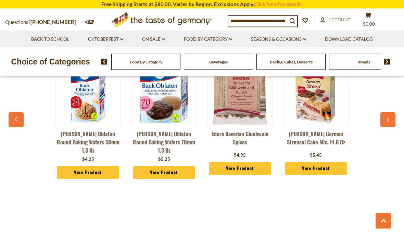
scroll to position [526, 0]
click at [389, 114] on button "button" at bounding box center [388, 119] width 15 height 15
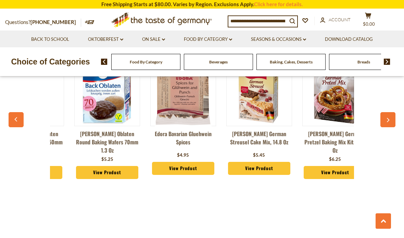
scroll to position [0, 76]
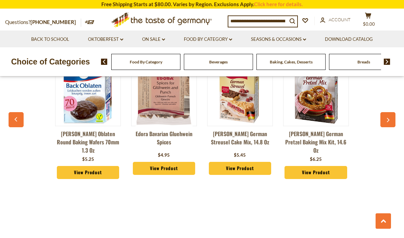
click at [389, 114] on button "button" at bounding box center [388, 119] width 15 height 15
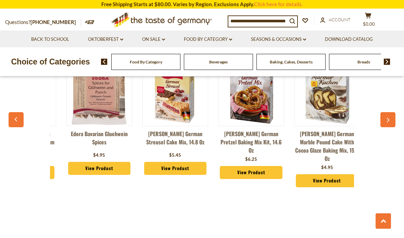
scroll to position [0, 152]
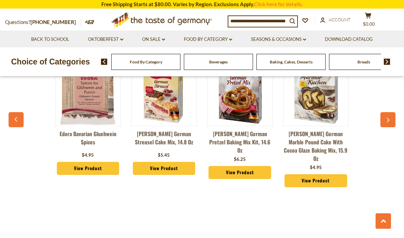
click at [387, 112] on button "button" at bounding box center [388, 119] width 15 height 15
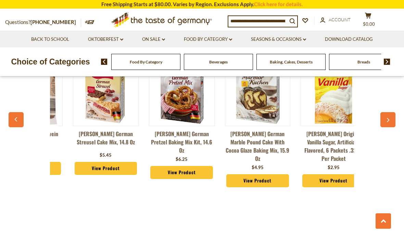
scroll to position [0, 228]
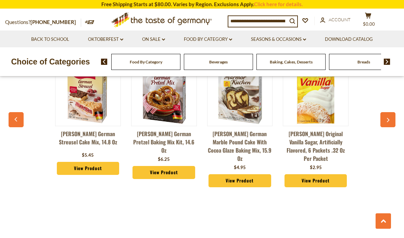
click at [388, 112] on button "button" at bounding box center [388, 119] width 15 height 15
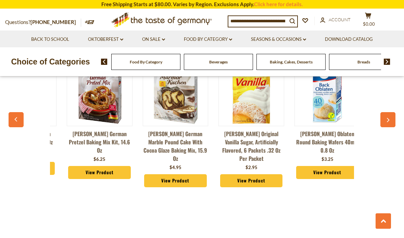
scroll to position [0, 304]
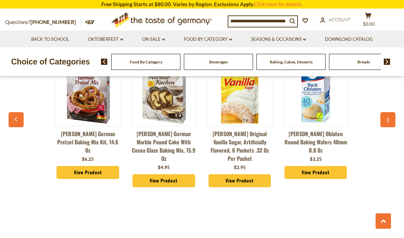
click at [387, 112] on button "button" at bounding box center [388, 119] width 15 height 15
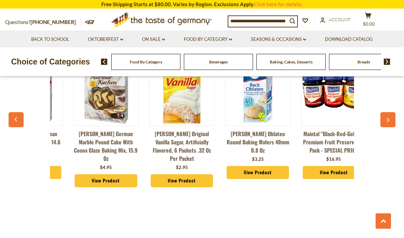
scroll to position [0, 380]
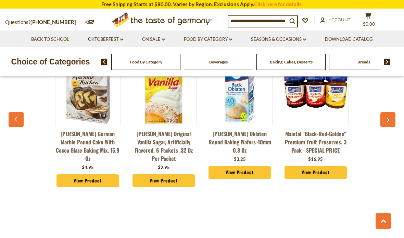
click at [393, 114] on button "button" at bounding box center [388, 119] width 15 height 15
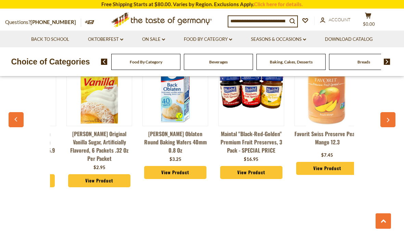
scroll to position [0, 456]
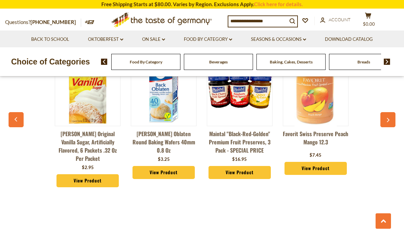
click at [391, 114] on button "button" at bounding box center [388, 119] width 15 height 15
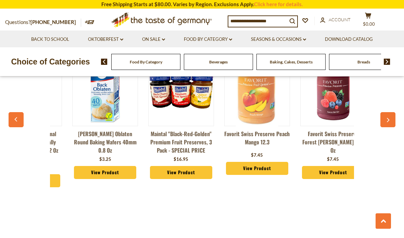
scroll to position [0, 533]
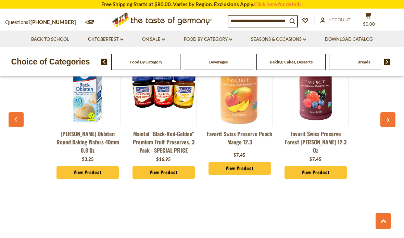
click at [390, 118] on icon "button" at bounding box center [388, 120] width 4 height 5
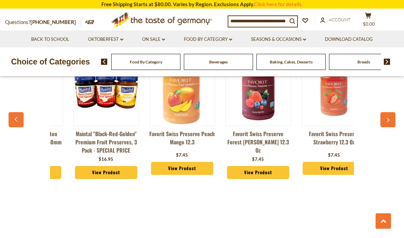
scroll to position [0, 609]
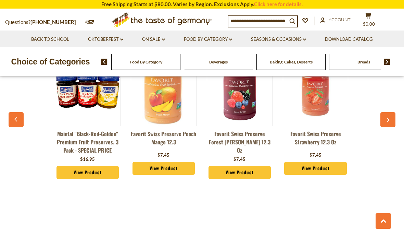
click at [389, 113] on button "button" at bounding box center [388, 119] width 15 height 15
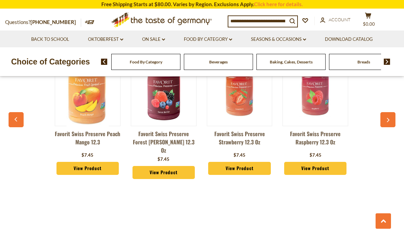
click at [390, 113] on button "button" at bounding box center [388, 119] width 15 height 15
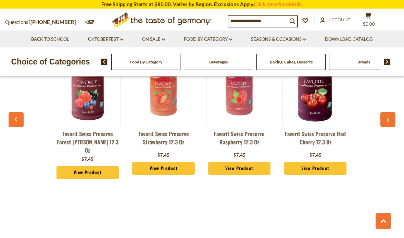
click at [390, 114] on button "button" at bounding box center [388, 119] width 15 height 15
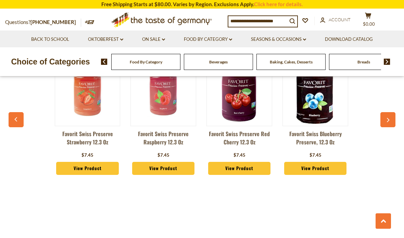
click at [389, 113] on button "button" at bounding box center [388, 119] width 15 height 15
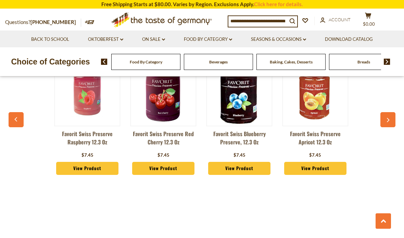
click at [389, 113] on button "button" at bounding box center [388, 119] width 15 height 15
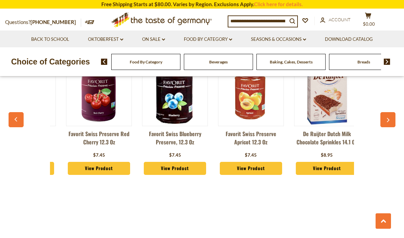
scroll to position [0, 989]
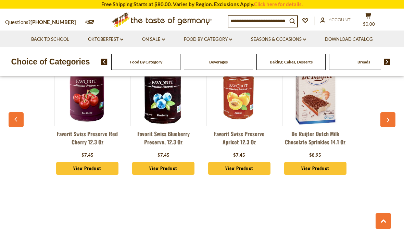
click at [389, 112] on button "button" at bounding box center [388, 119] width 15 height 15
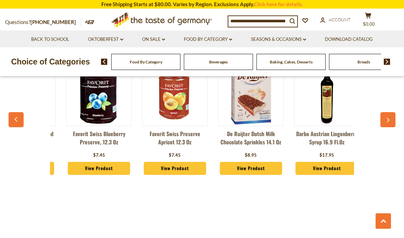
scroll to position [0, 1065]
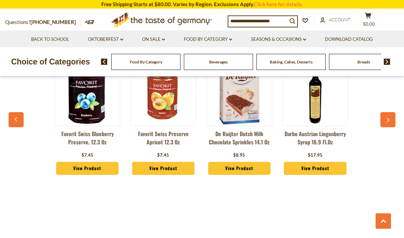
click at [390, 112] on button "button" at bounding box center [388, 119] width 15 height 15
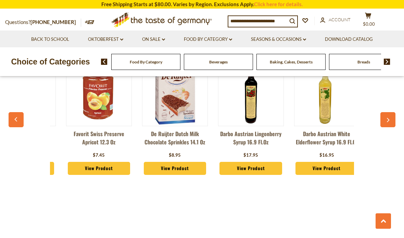
scroll to position [0, 1141]
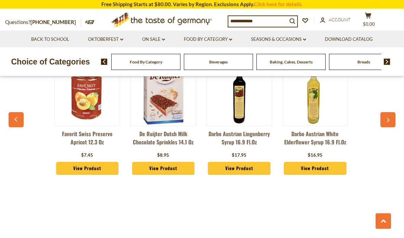
click at [389, 112] on button "button" at bounding box center [388, 119] width 15 height 15
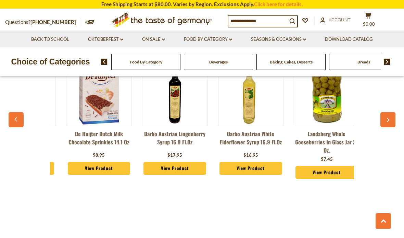
scroll to position [0, 1217]
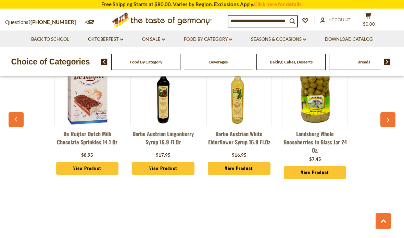
click at [390, 112] on button "button" at bounding box center [388, 119] width 15 height 15
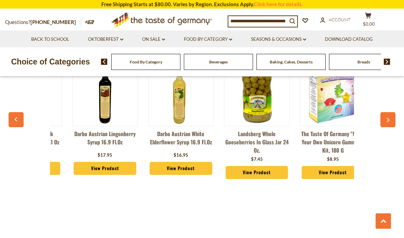
scroll to position [0, 1293]
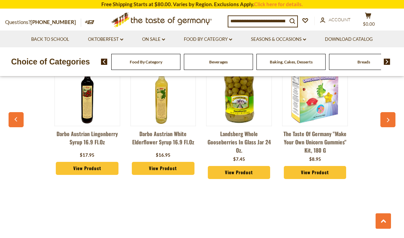
click at [390, 113] on button "button" at bounding box center [388, 119] width 15 height 15
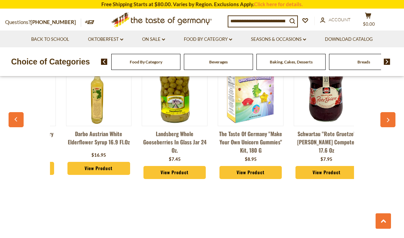
scroll to position [0, 1369]
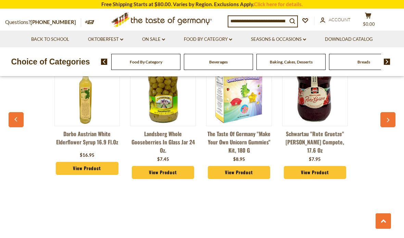
click at [237, 137] on link "The Taste of Germany "Make Your Own Unicorn Gummies" Kit, 180 g" at bounding box center [239, 142] width 66 height 25
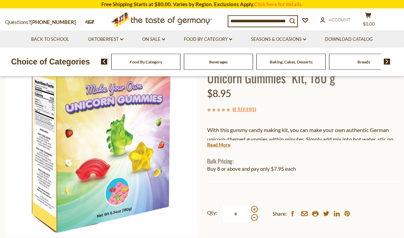
scroll to position [71, 0]
click at [226, 146] on link "Read More" at bounding box center [218, 144] width 23 height 7
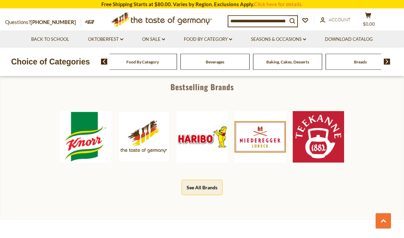
scroll to position [500, 0]
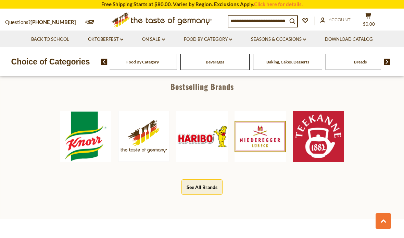
click at [281, 118] on img at bounding box center [260, 136] width 51 height 51
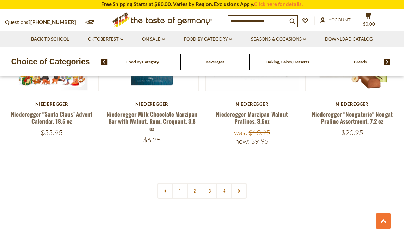
scroll to position [1454, 0]
click at [197, 183] on link "2" at bounding box center [194, 190] width 15 height 15
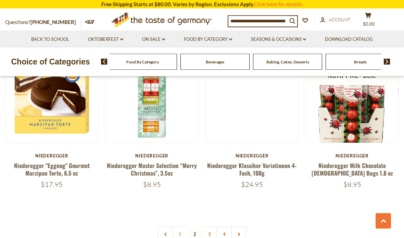
scroll to position [1459, 0]
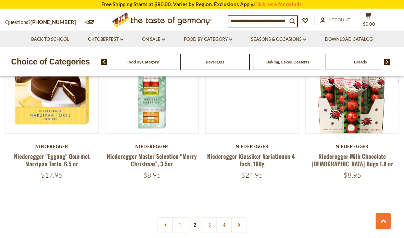
click at [214, 217] on link "3" at bounding box center [209, 224] width 15 height 15
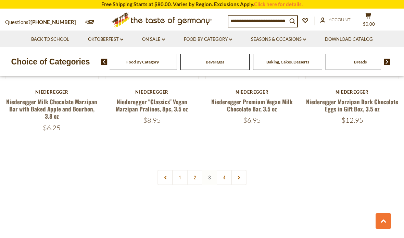
scroll to position [1477, 0]
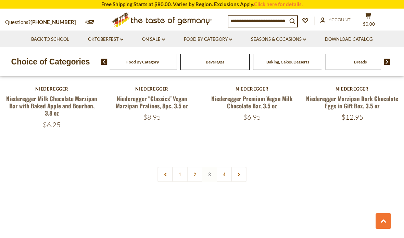
click at [228, 171] on link "4" at bounding box center [224, 174] width 15 height 15
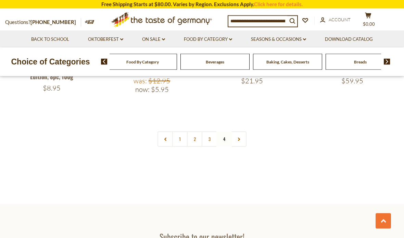
scroll to position [1019, 0]
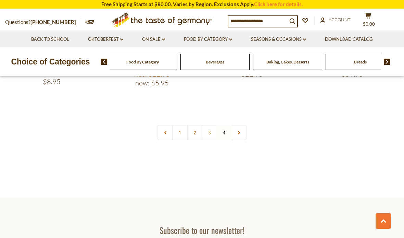
click at [239, 131] on icon at bounding box center [239, 132] width 4 height 3
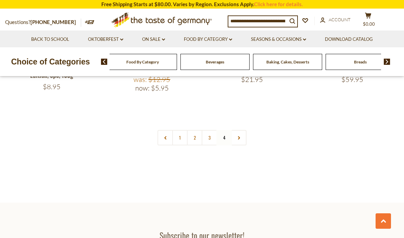
scroll to position [1014, 0]
click at [242, 130] on link at bounding box center [238, 135] width 15 height 15
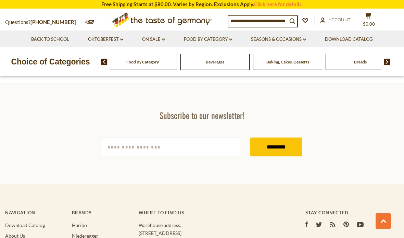
scroll to position [1130, 0]
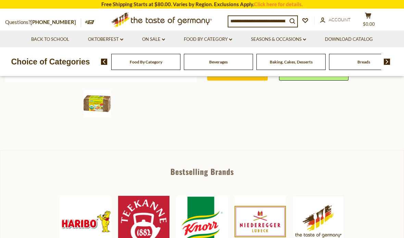
scroll to position [211, 0]
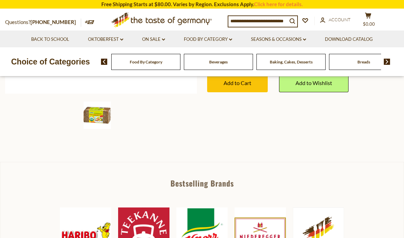
click at [389, 63] on img at bounding box center [387, 62] width 7 height 6
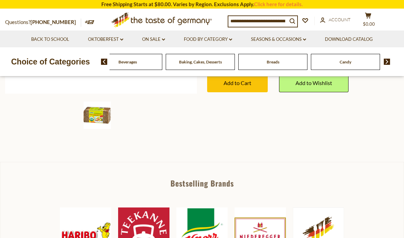
click at [390, 59] on img at bounding box center [387, 62] width 7 height 6
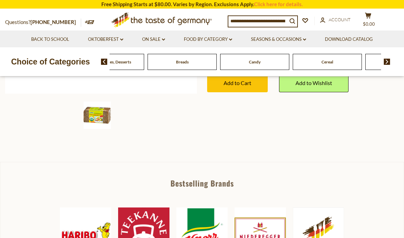
click at [392, 59] on div "Food By Category Beverages Baking, Cakes, Desserts Breads Candy Cereal Cookies …" at bounding box center [252, 61] width 303 height 16
click at [389, 63] on img at bounding box center [387, 62] width 7 height 6
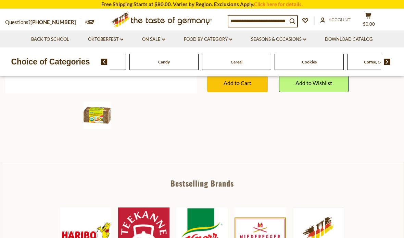
click at [384, 64] on span at bounding box center [385, 62] width 12 height 6
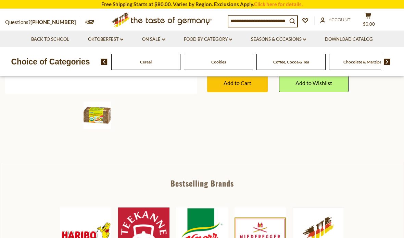
click at [388, 62] on img at bounding box center [387, 62] width 7 height 6
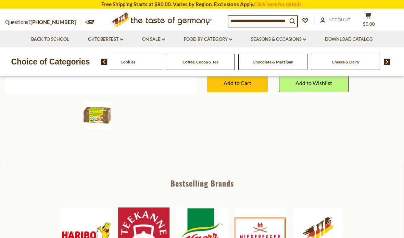
click at [386, 64] on img at bounding box center [387, 62] width 7 height 6
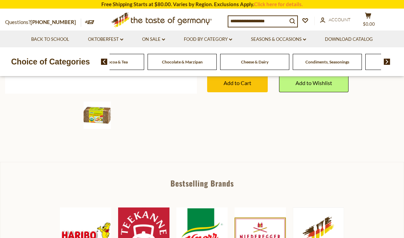
click at [386, 64] on img at bounding box center [387, 62] width 7 height 6
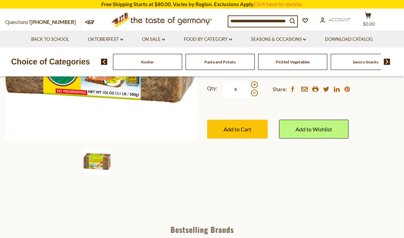
scroll to position [164, 0]
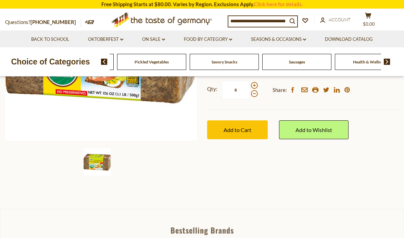
click at [232, 41] on link "Food By Category dropdown_arrow" at bounding box center [208, 40] width 48 height 8
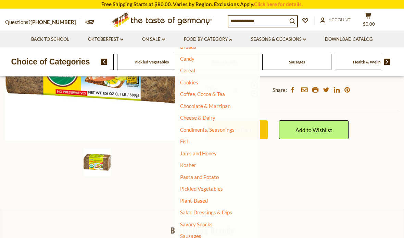
scroll to position [69, 0]
click at [193, 162] on link "Kosher" at bounding box center [188, 165] width 16 height 6
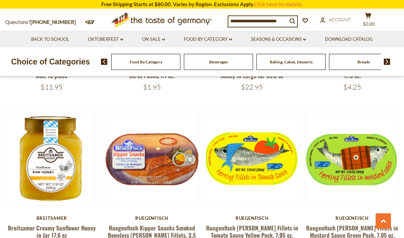
scroll to position [633, 0]
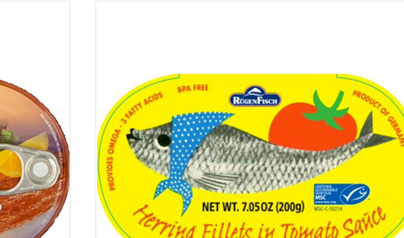
click at [229, 34] on button "Quick View" at bounding box center [252, 26] width 46 height 15
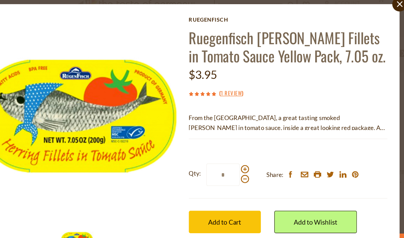
scroll to position [1340, 0]
click at [207, 230] on link "View Full Product Info" at bounding box center [239, 233] width 64 height 6
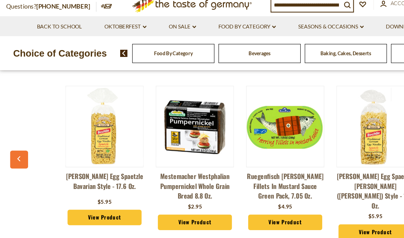
scroll to position [1759, 0]
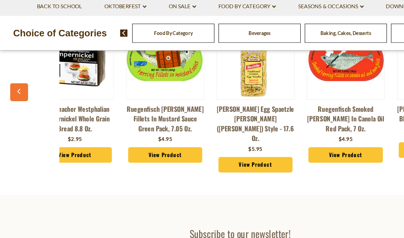
scroll to position [0, 135]
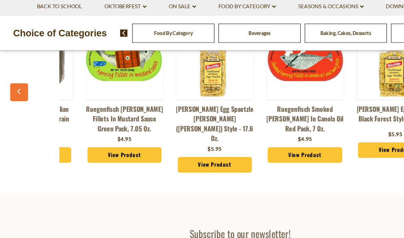
click at [19, 108] on button "button" at bounding box center [16, 115] width 15 height 15
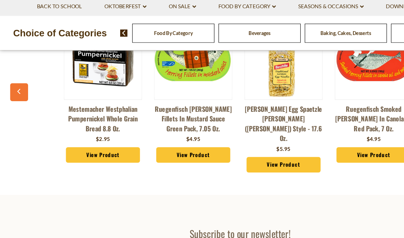
scroll to position [0, 59]
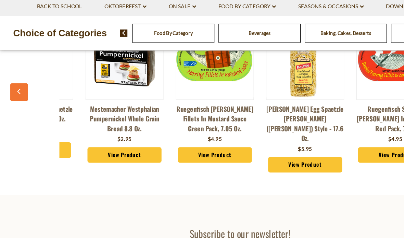
click at [18, 108] on button "button" at bounding box center [16, 115] width 15 height 15
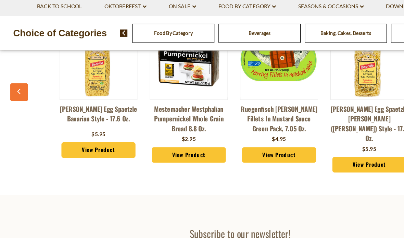
scroll to position [0, 0]
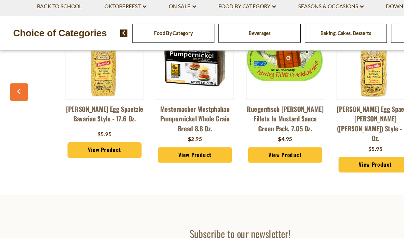
click at [14, 98] on div "[PERSON_NAME] Egg Spaetzle Bavarian Style - 17.6 oz. $5.95 View Product Mestema…" at bounding box center [202, 120] width 380 height 150
click at [18, 112] on icon "button" at bounding box center [16, 114] width 4 height 5
click at [18, 108] on button "button" at bounding box center [16, 115] width 15 height 15
click at [18, 112] on icon "button" at bounding box center [16, 114] width 4 height 5
click at [13, 108] on button "button" at bounding box center [16, 115] width 15 height 15
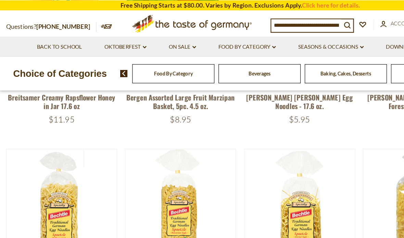
scroll to position [1259, 0]
